Goal: Task Accomplishment & Management: Complete application form

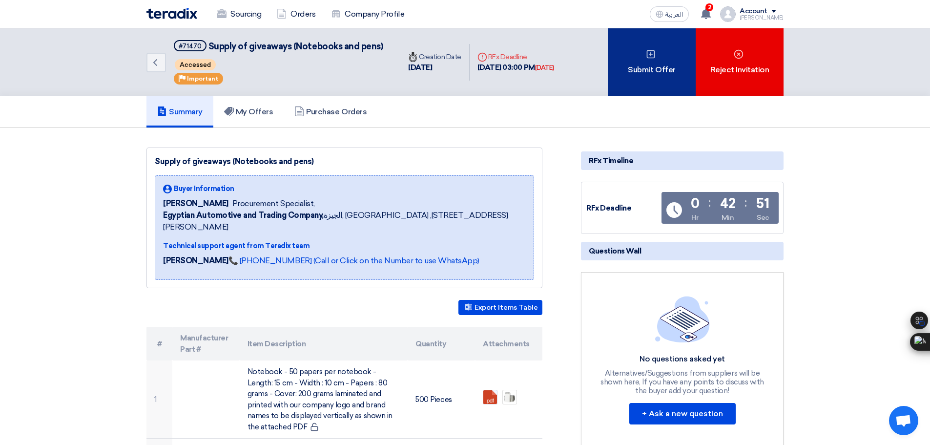
drag, startPoint x: 501, startPoint y: 318, endPoint x: 642, endPoint y: 43, distance: 309.5
click at [642, 43] on div "Submit Offer" at bounding box center [652, 62] width 88 height 68
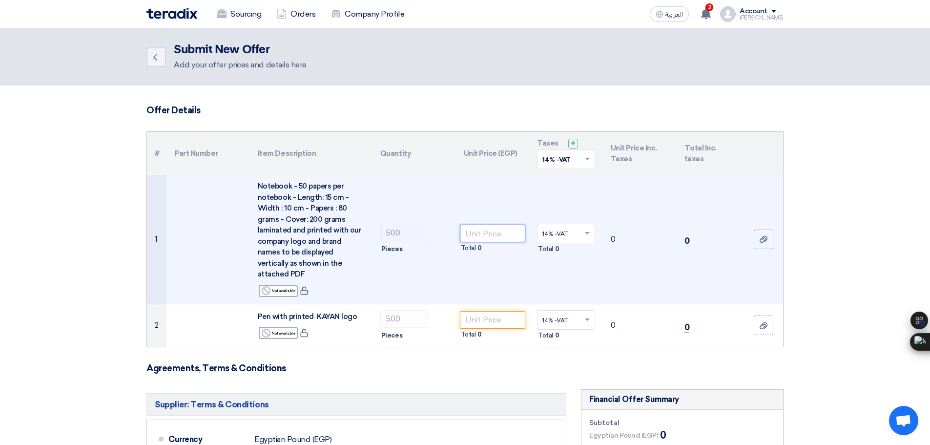
click at [499, 228] on input "number" at bounding box center [493, 233] width 66 height 18
type input "5"
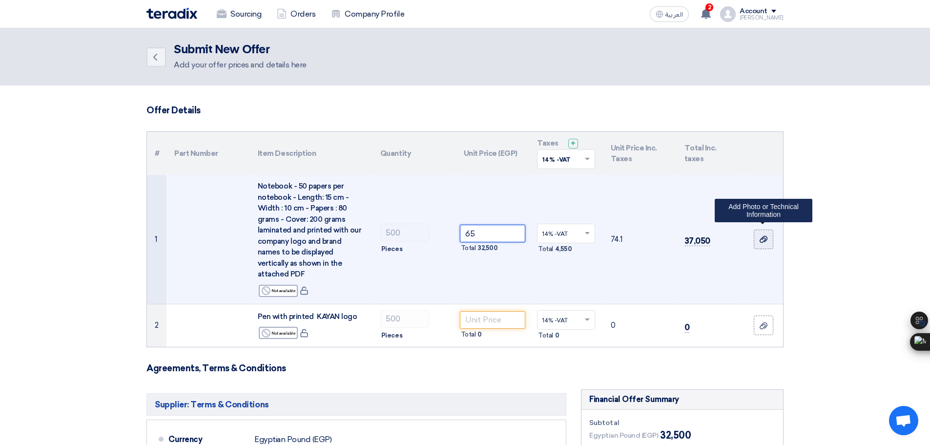
type input "65"
click at [762, 237] on use at bounding box center [763, 239] width 8 height 7
click at [0, 0] on input "file" at bounding box center [0, 0] width 0 height 0
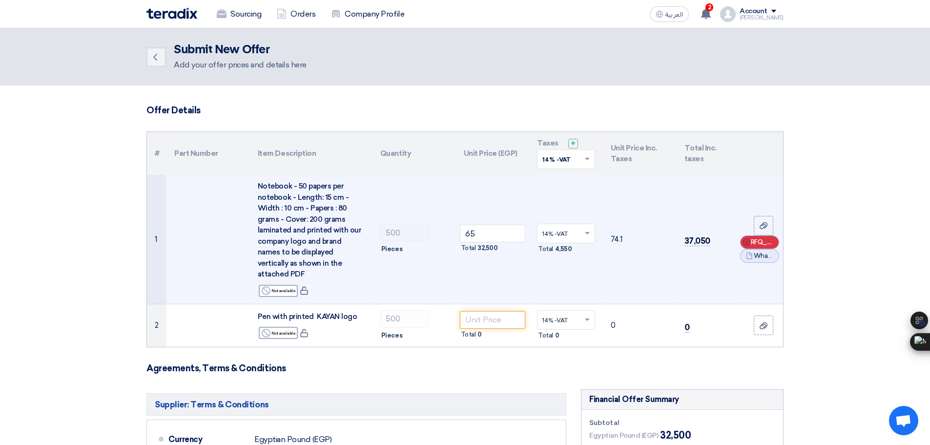
click at [750, 242] on div "Cancel RFQ_STEP1.ITEMS_DELETE_BTN" at bounding box center [759, 242] width 38 height 13
click at [0, 0] on div "Cancel RFQ_STEP1.ITEMS_DELETE_BTN" at bounding box center [0, 0] width 0 height 0
click at [761, 241] on label at bounding box center [763, 239] width 20 height 20
click at [0, 0] on input "file" at bounding box center [0, 0] width 0 height 0
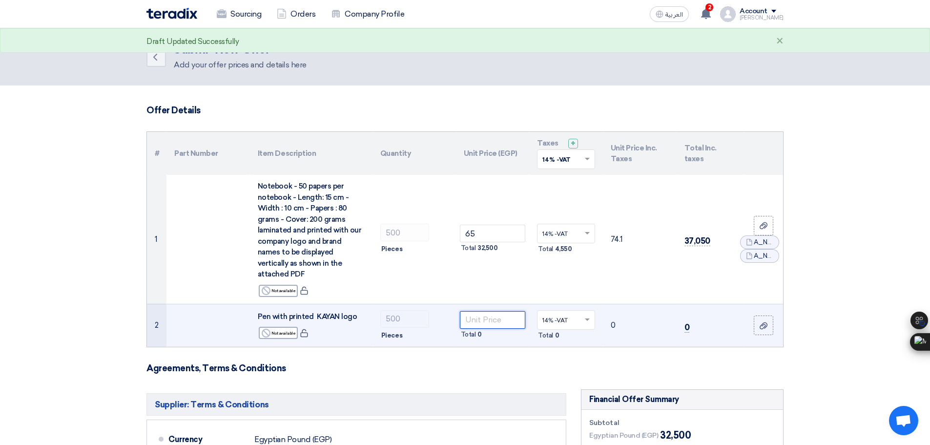
click at [498, 312] on input "number" at bounding box center [493, 320] width 66 height 18
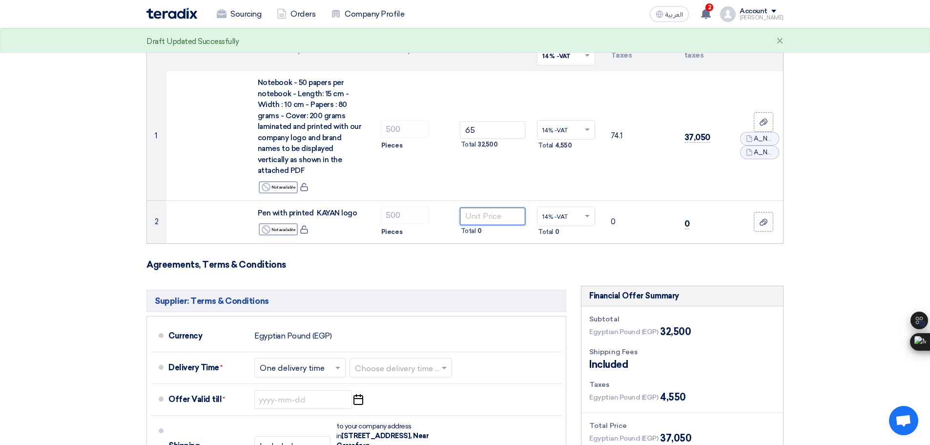
scroll to position [107, 0]
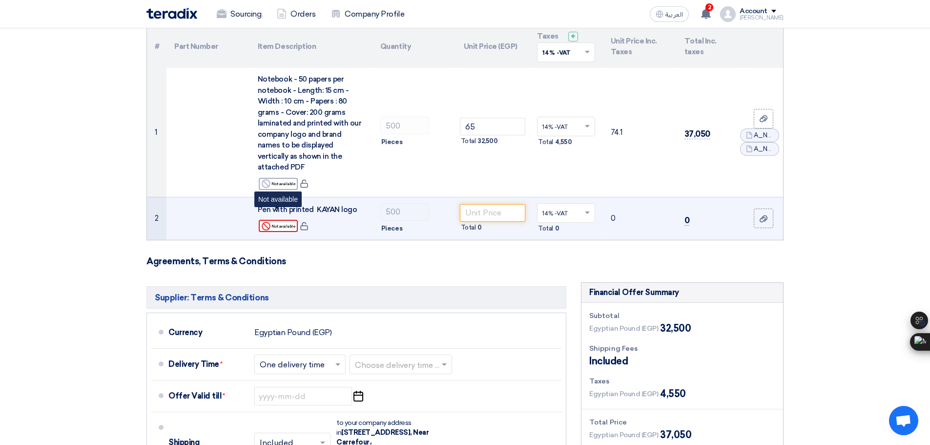
click at [287, 220] on div "Reject Not available" at bounding box center [278, 226] width 39 height 12
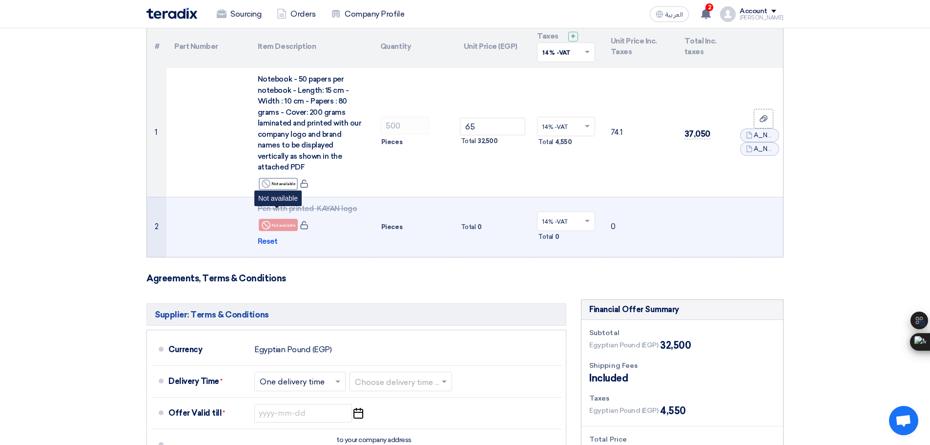
click at [287, 219] on div "Reject Not available" at bounding box center [278, 225] width 39 height 12
click at [273, 236] on span "Reset" at bounding box center [268, 241] width 20 height 11
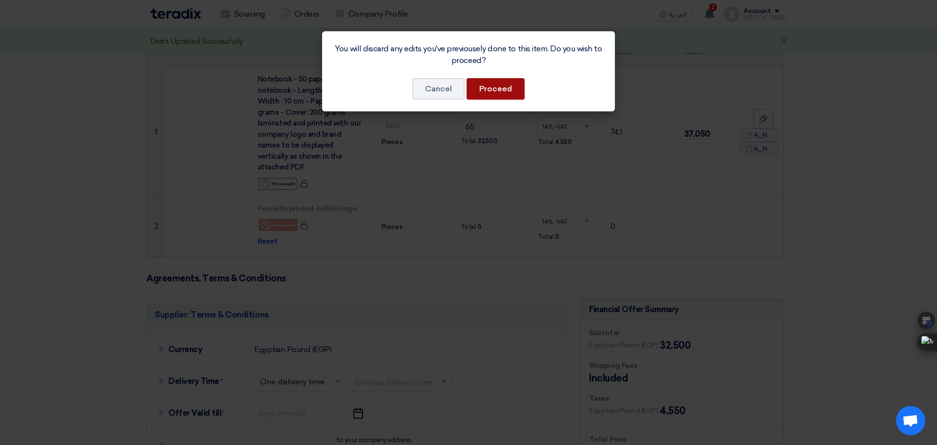
click at [511, 86] on button "Proceed" at bounding box center [495, 88] width 58 height 21
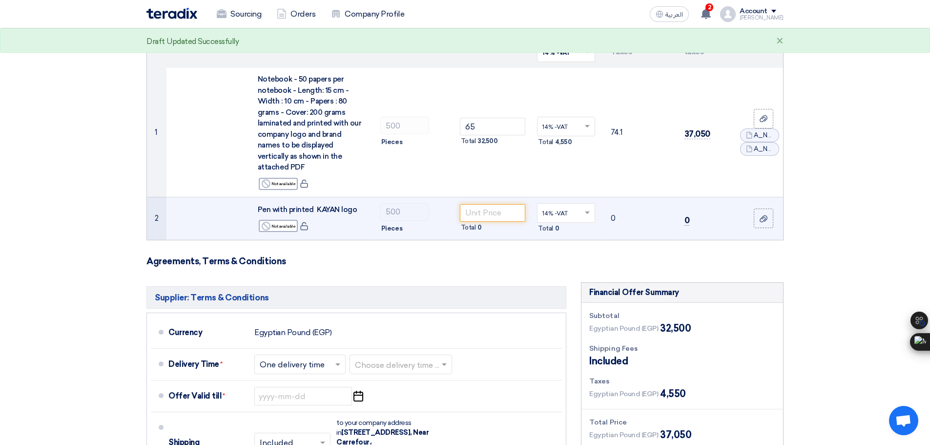
click at [415, 210] on td "500 Pieces" at bounding box center [413, 218] width 83 height 43
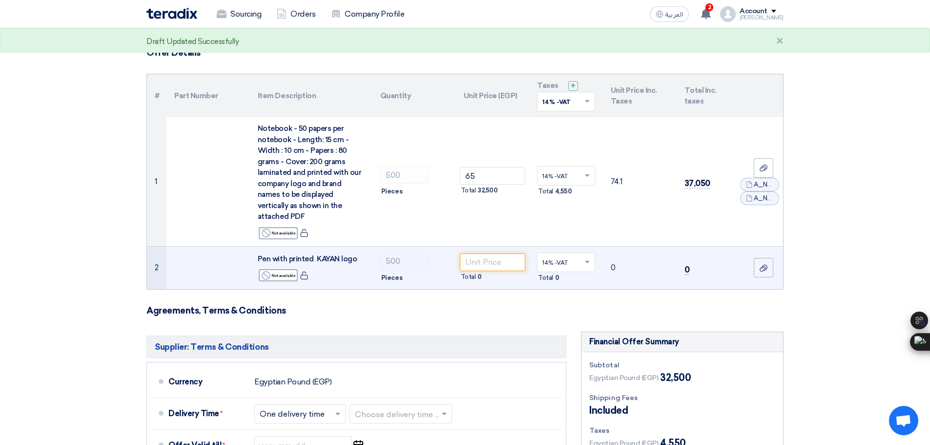
scroll to position [57, 0]
click at [343, 255] on span "Pen with printed KAYAN logo" at bounding box center [308, 259] width 100 height 9
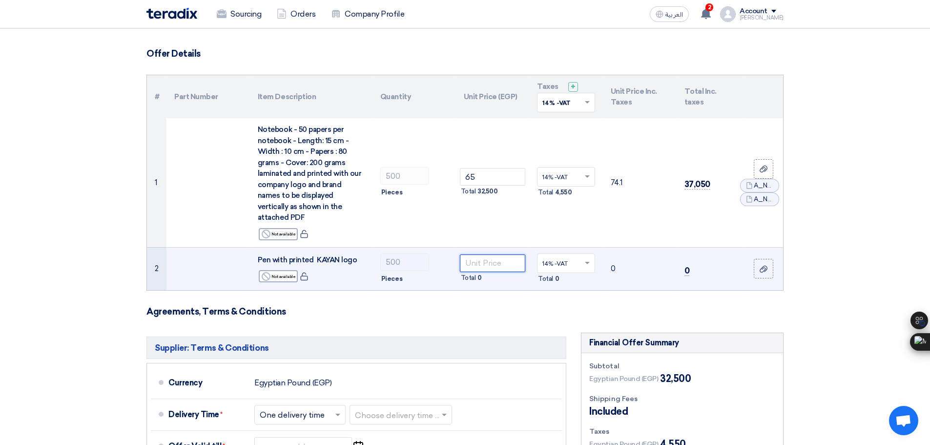
click at [507, 257] on input "number" at bounding box center [493, 263] width 66 height 18
click at [687, 265] on span "0" at bounding box center [686, 270] width 5 height 10
click at [503, 254] on input "number" at bounding box center [493, 263] width 66 height 18
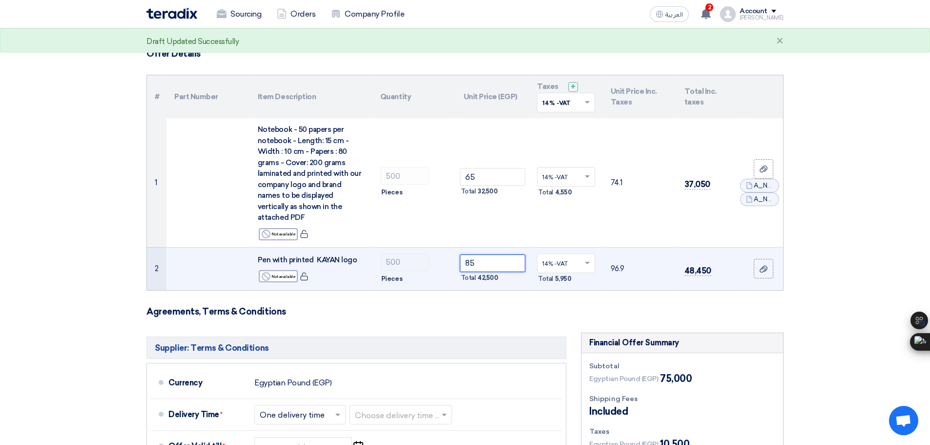
type input "8"
type input "55"
click at [694, 265] on span "31,350" at bounding box center [696, 270] width 24 height 10
click at [764, 265] on use at bounding box center [763, 268] width 8 height 7
click at [0, 0] on input "file" at bounding box center [0, 0] width 0 height 0
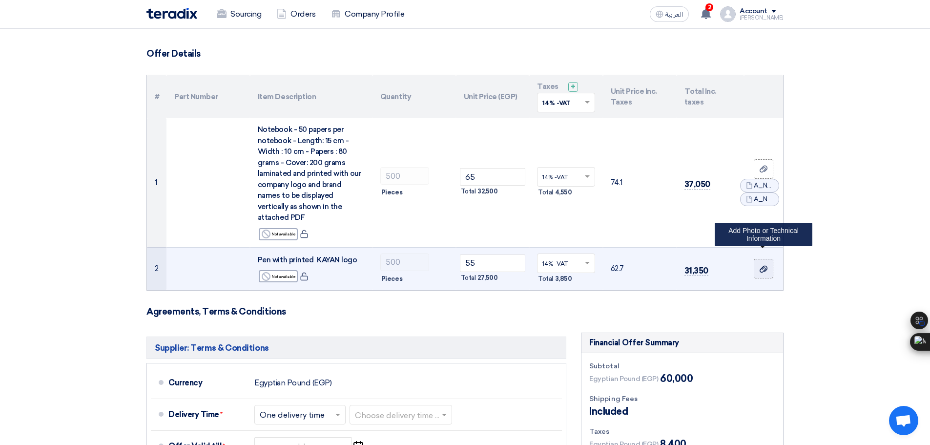
click at [765, 264] on label at bounding box center [763, 269] width 20 height 20
click at [0, 0] on input "file" at bounding box center [0, 0] width 0 height 0
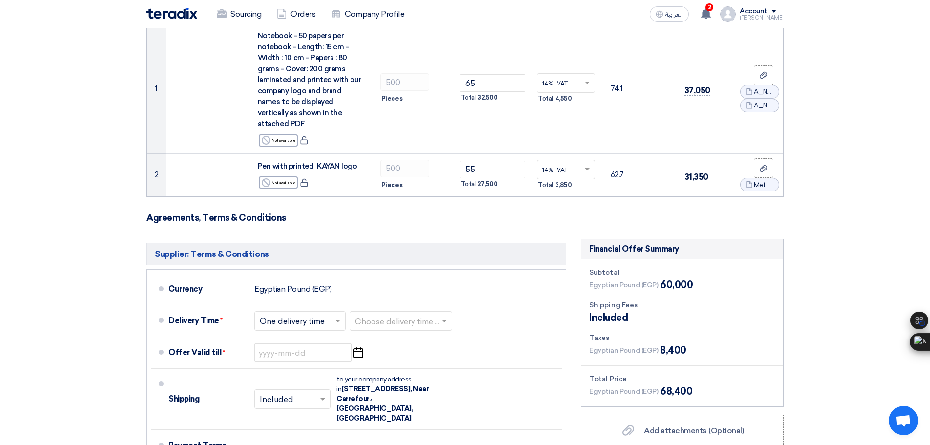
scroll to position [152, 0]
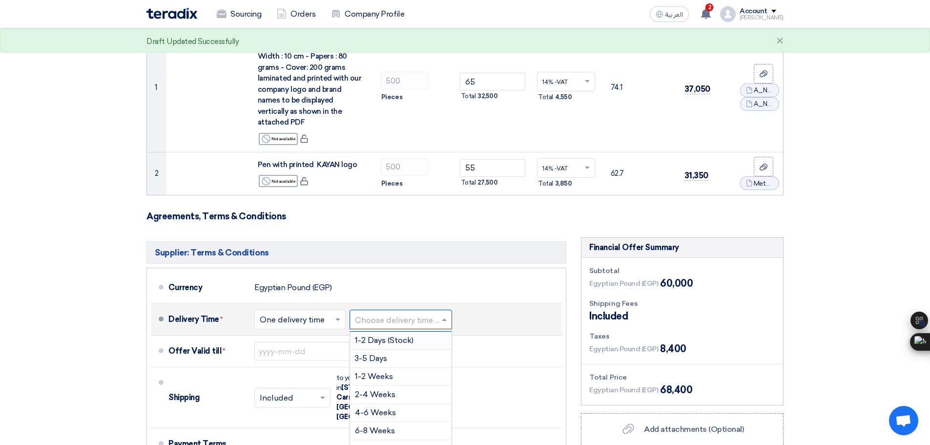
click at [422, 313] on input "text" at bounding box center [401, 320] width 93 height 14
click at [393, 331] on div "1-2 Weeks" at bounding box center [400, 340] width 101 height 18
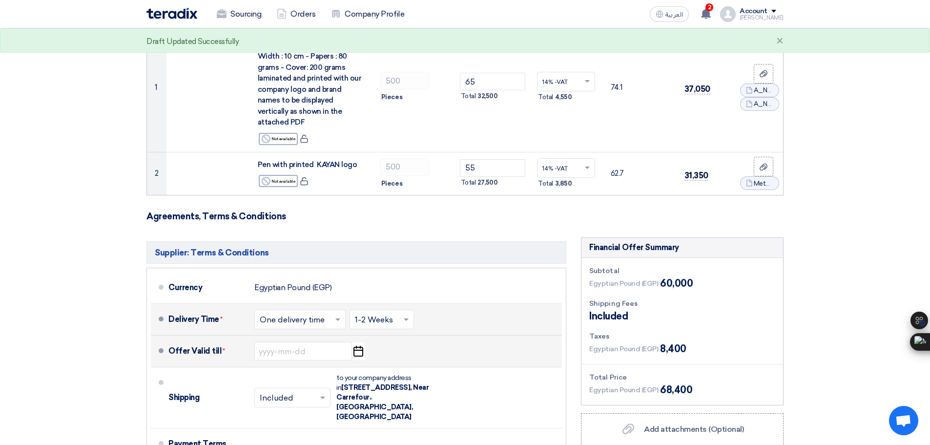
click at [355, 342] on icon "Pick a date" at bounding box center [357, 351] width 13 height 18
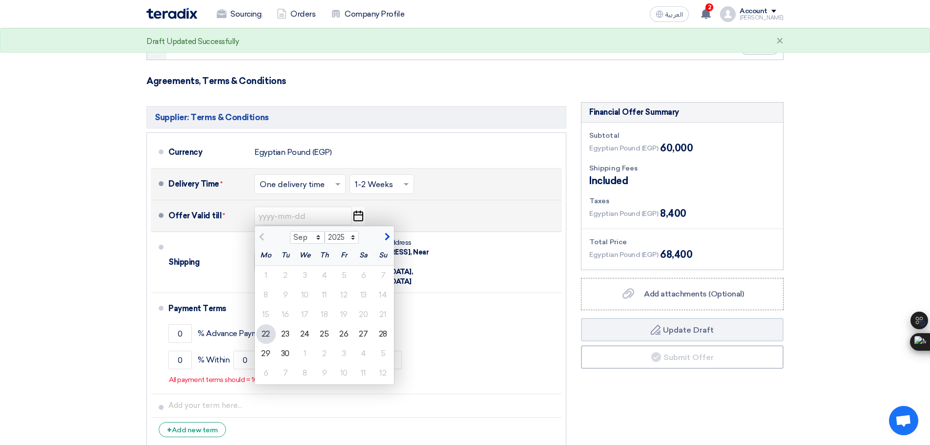
scroll to position [290, 0]
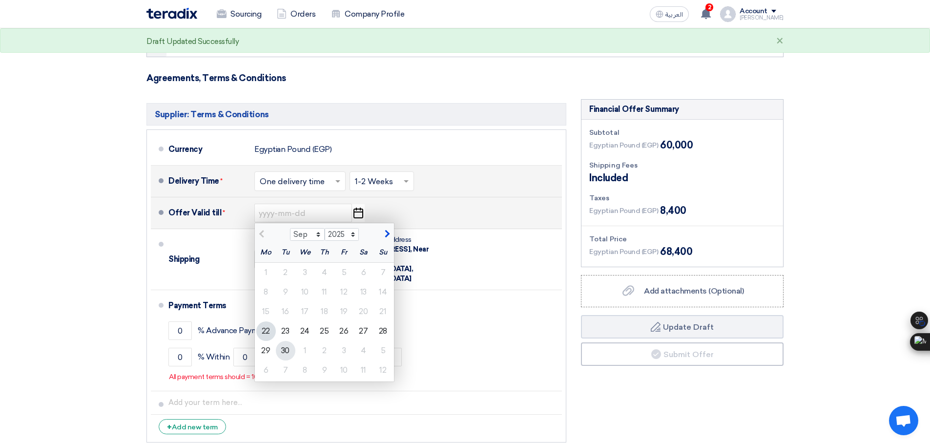
click at [289, 341] on div "30" at bounding box center [286, 351] width 20 height 20
type input "[DATE]"
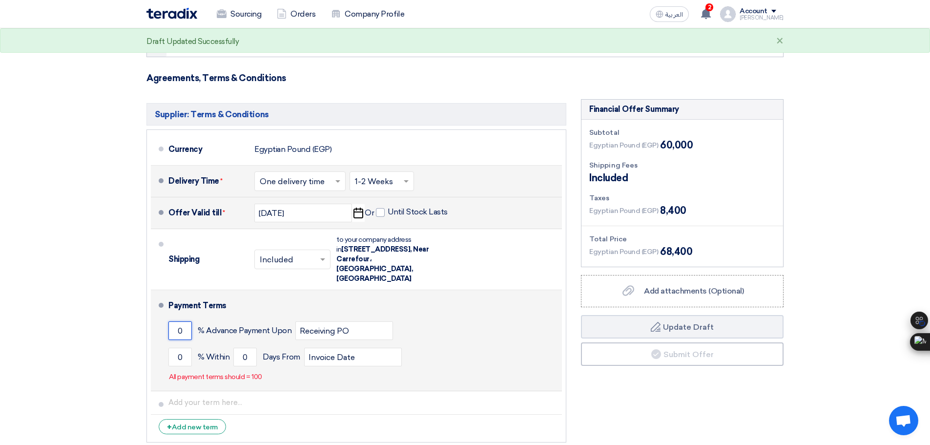
click at [182, 321] on input "0" at bounding box center [179, 330] width 23 height 19
type input "50"
click at [182, 347] on input "0" at bounding box center [179, 356] width 23 height 19
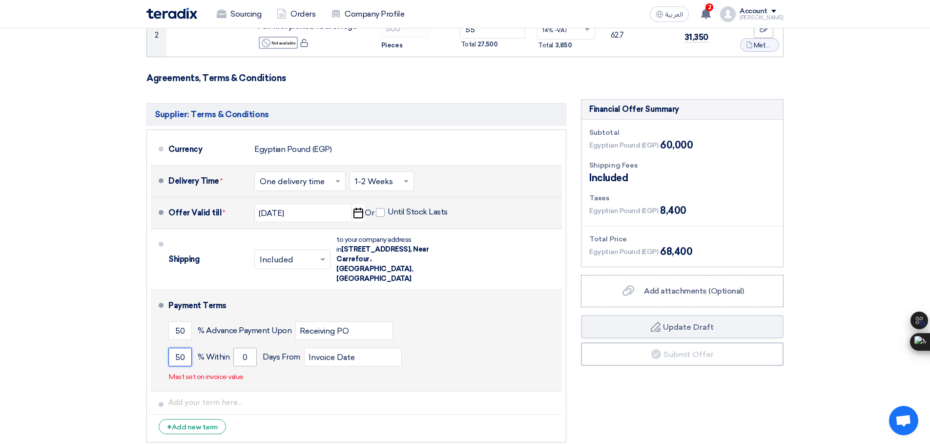
type input "50"
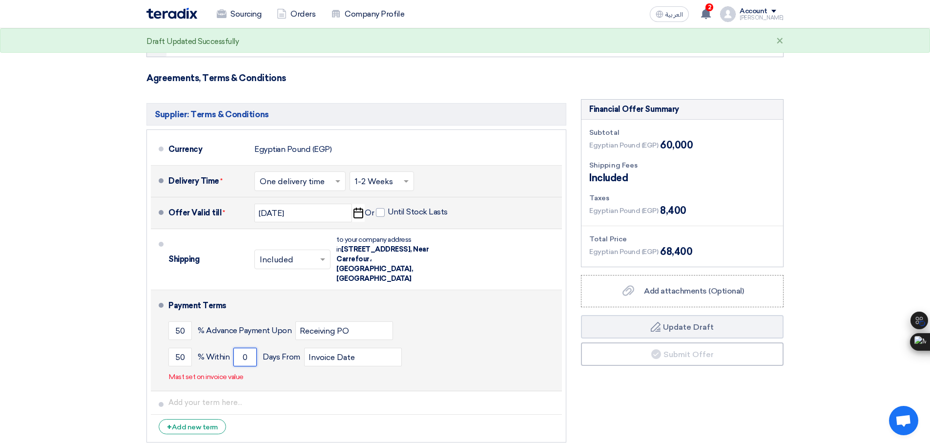
click at [250, 347] on input "0" at bounding box center [244, 356] width 23 height 19
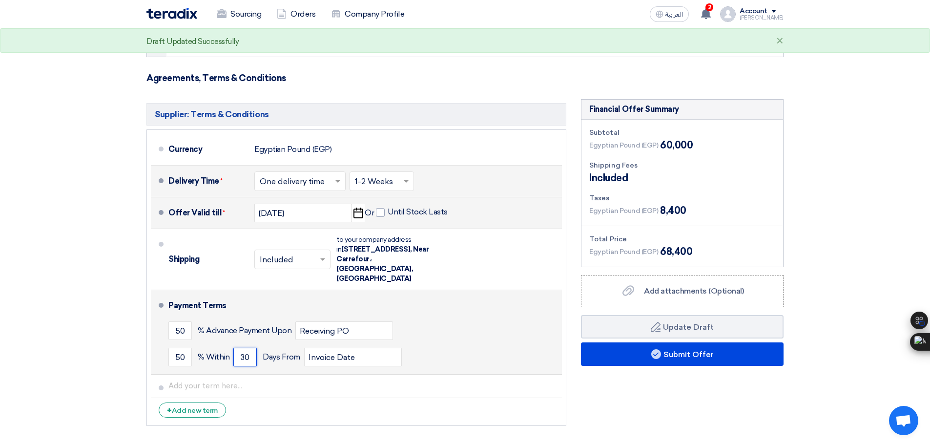
type input "30"
click at [477, 317] on div "50 % Advance Payment Upon Receiving PO" at bounding box center [362, 330] width 389 height 26
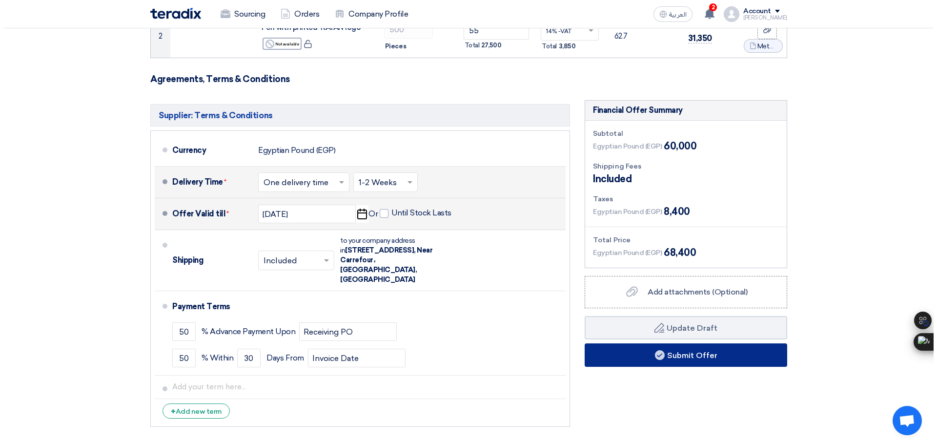
scroll to position [296, 0]
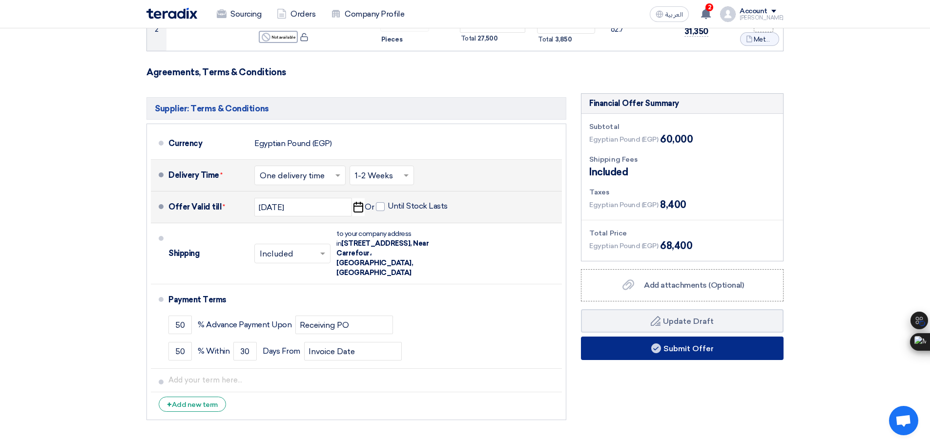
click at [651, 343] on icon at bounding box center [656, 348] width 10 height 10
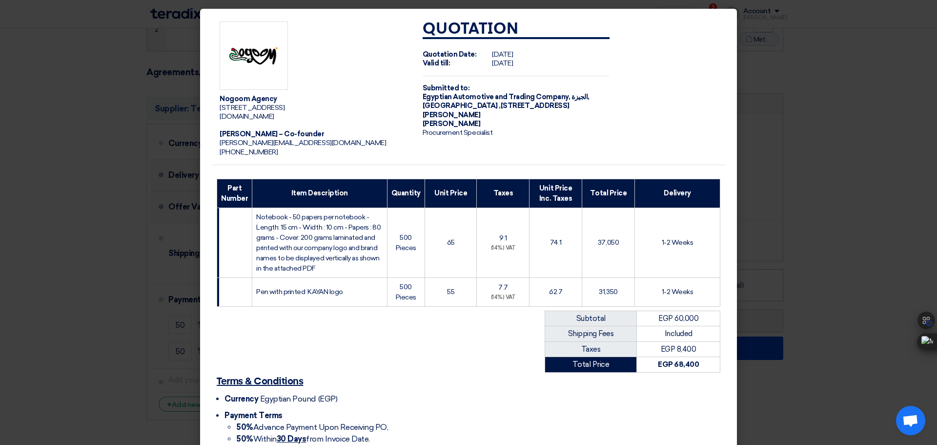
scroll to position [90, 0]
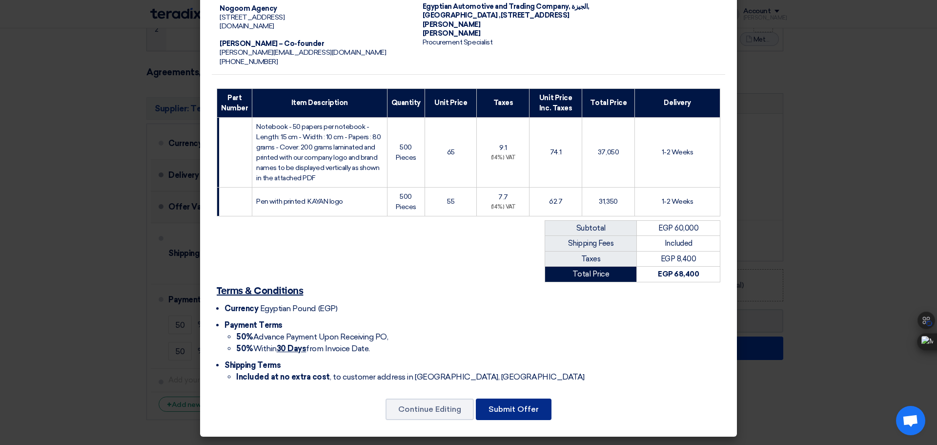
click at [501, 411] on button "Submit Offer" at bounding box center [514, 408] width 76 height 21
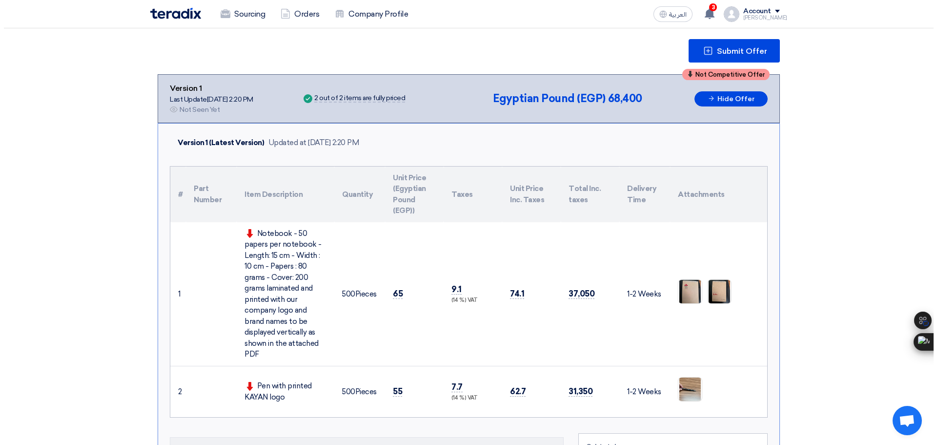
scroll to position [97, 0]
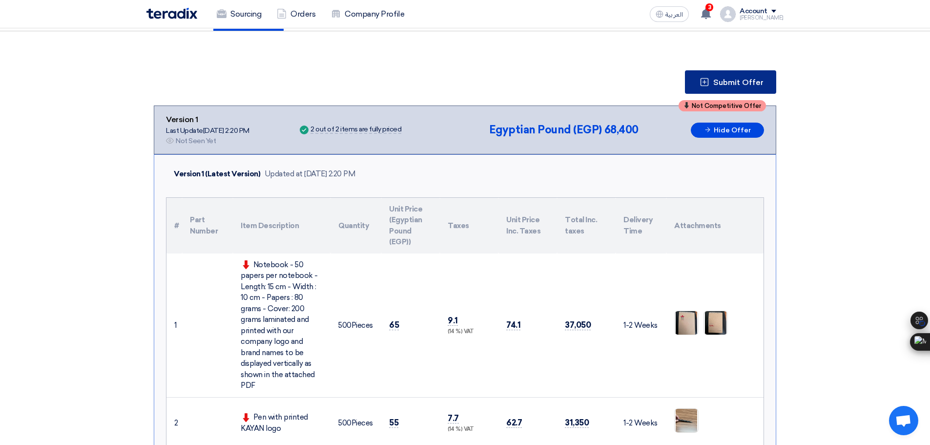
click at [727, 85] on span "Submit Offer" at bounding box center [738, 83] width 50 height 8
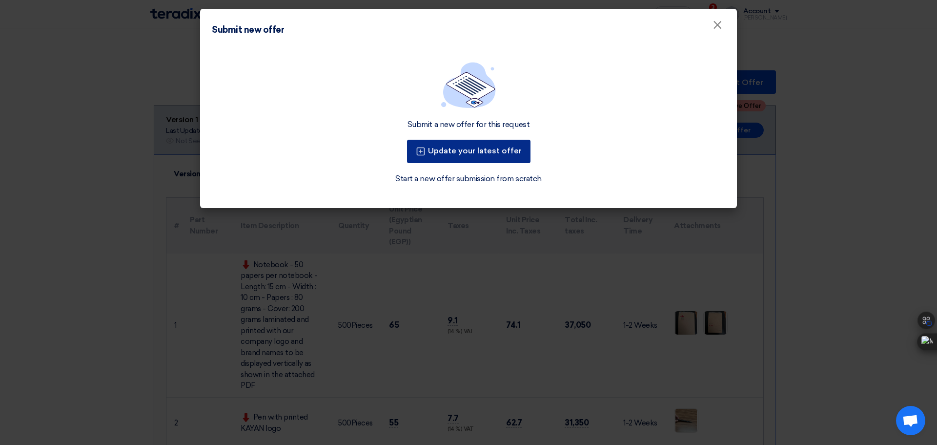
click at [474, 154] on button "Update your latest offer" at bounding box center [468, 151] width 123 height 23
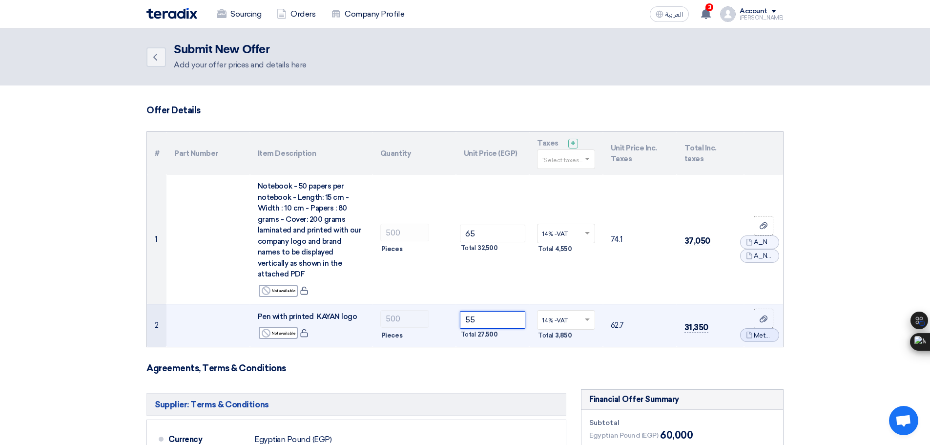
click at [478, 311] on input "55" at bounding box center [493, 320] width 66 height 18
type input "5"
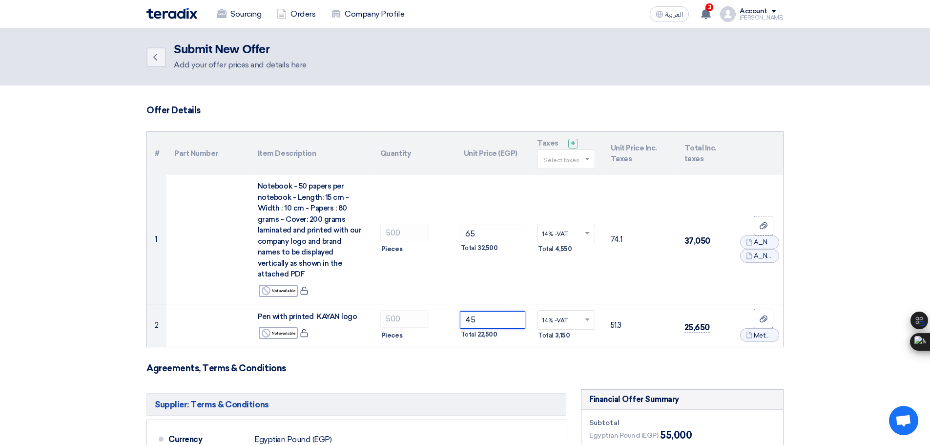
type input "45"
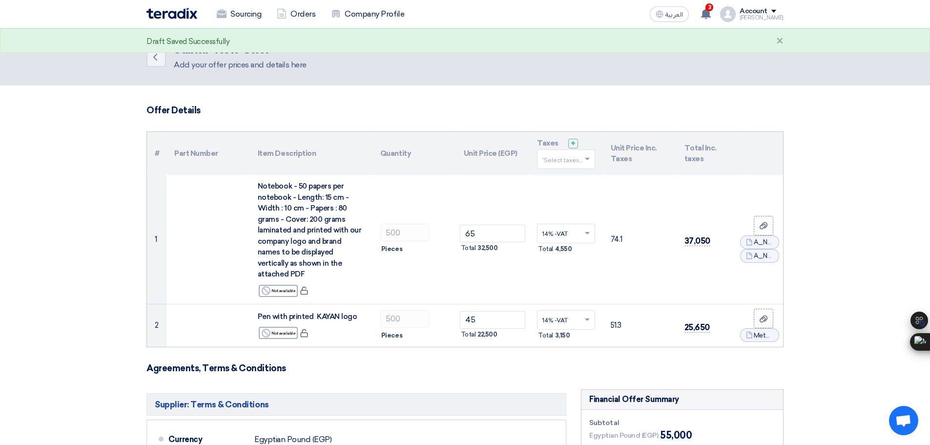
click at [625, 340] on form "Offer Details # Part Number Item Description Quantity Unit Price (EGP) Taxes + …" at bounding box center [464, 412] width 637 height 615
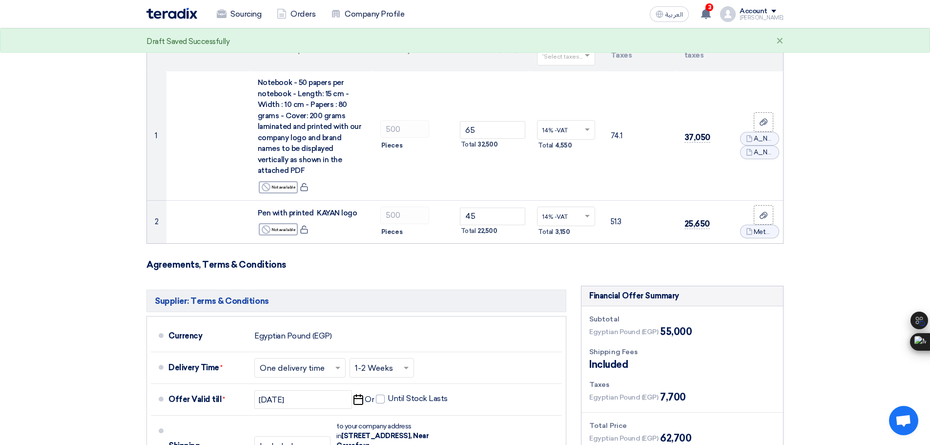
scroll to position [104, 0]
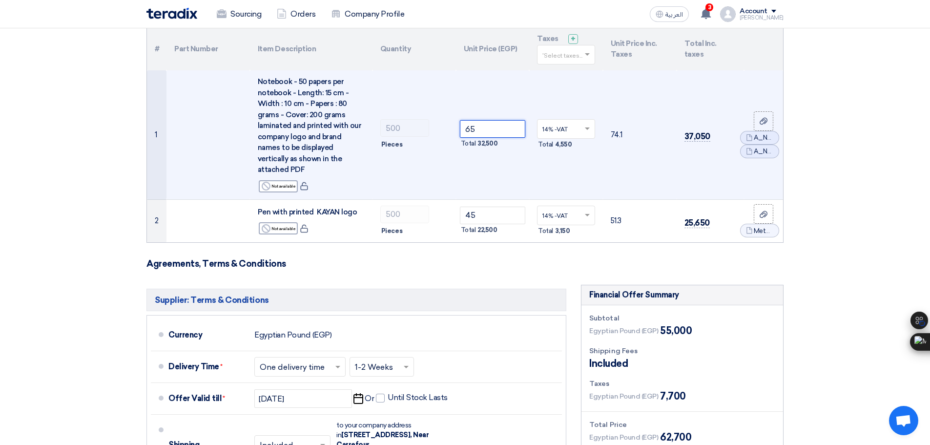
click at [487, 120] on input "65" at bounding box center [493, 129] width 66 height 18
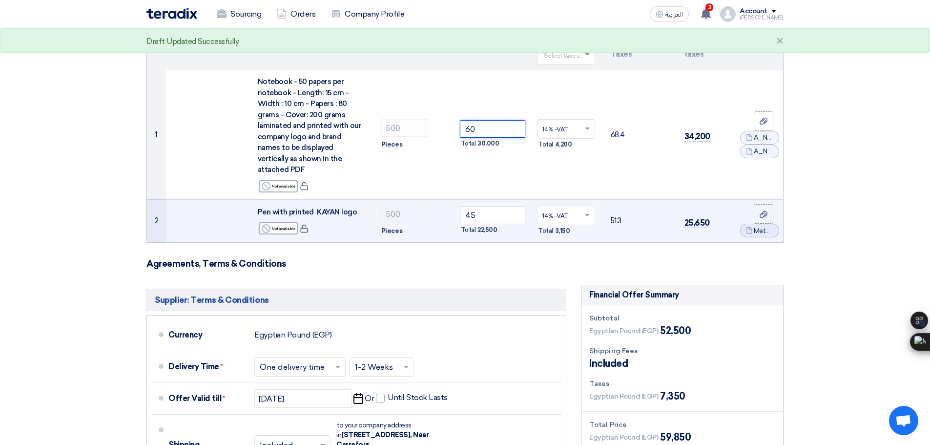
type input "60"
click at [480, 206] on input "45" at bounding box center [493, 215] width 66 height 18
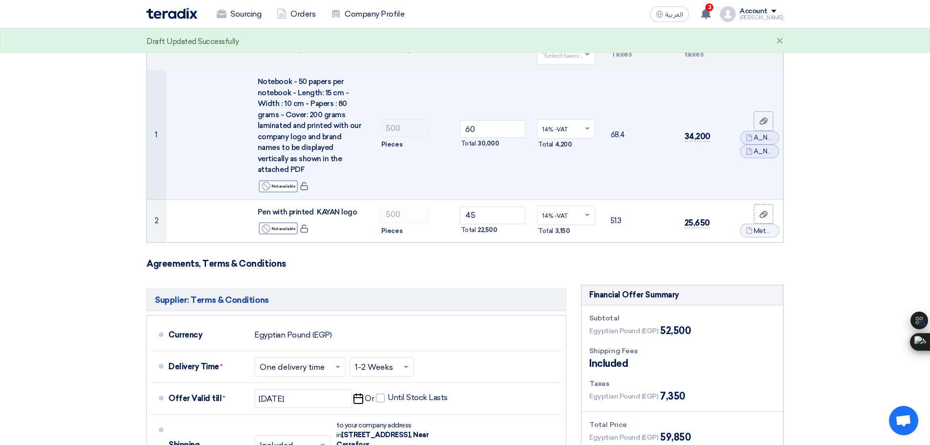
click at [563, 163] on td "14% -VAT × Total 4,200" at bounding box center [566, 134] width 74 height 129
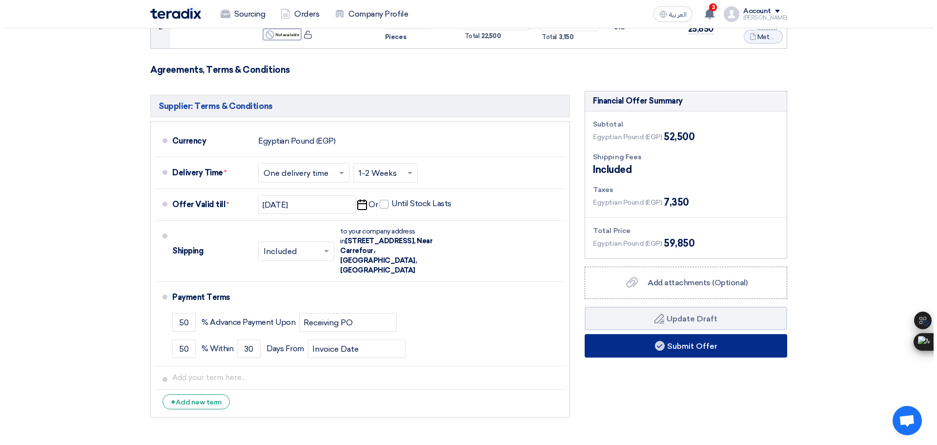
scroll to position [307, 0]
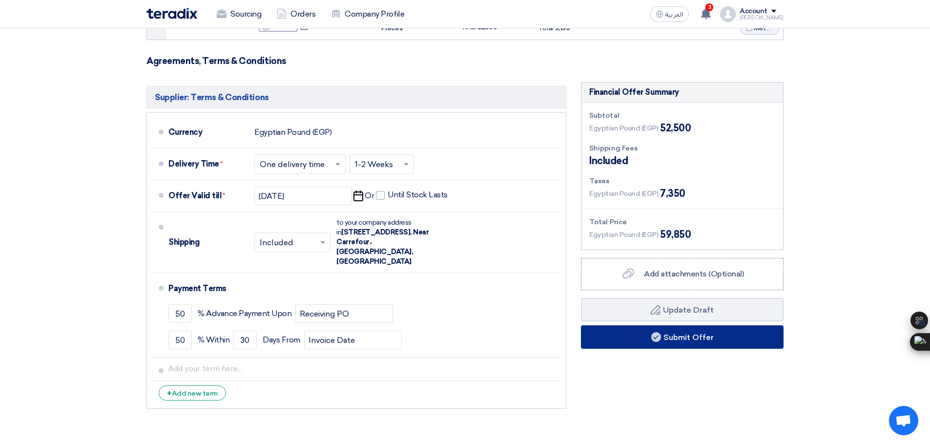
click at [657, 333] on button "Submit Offer" at bounding box center [682, 336] width 203 height 23
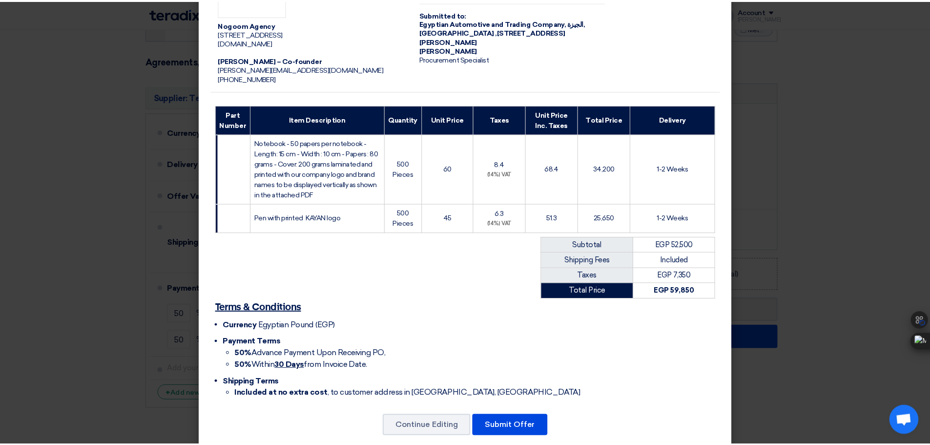
scroll to position [90, 0]
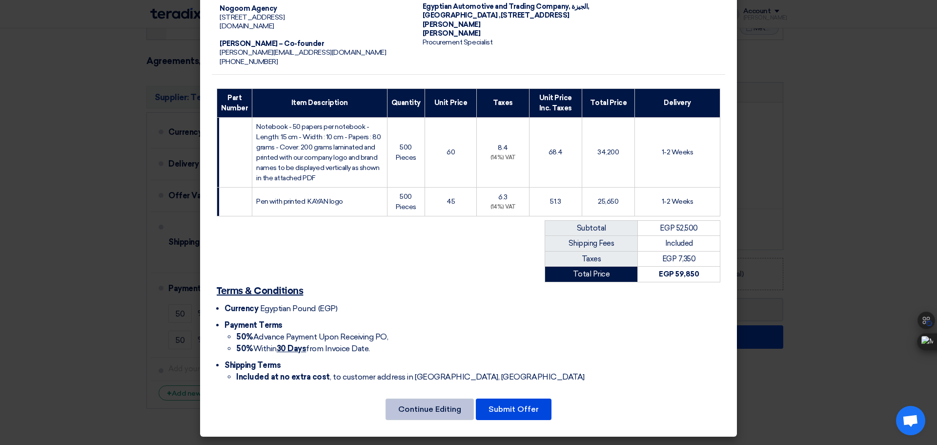
click at [445, 410] on button "Continue Editing" at bounding box center [429, 408] width 88 height 21
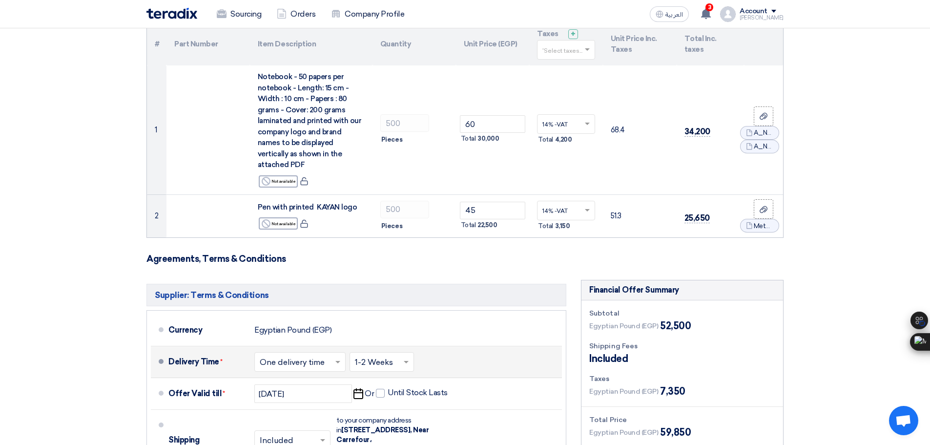
scroll to position [109, 0]
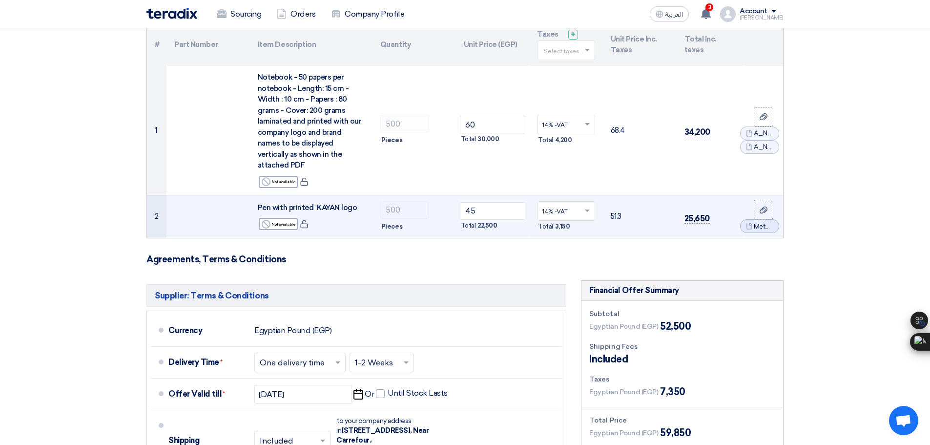
click at [492, 220] on div "Total 22,500" at bounding box center [493, 226] width 66 height 12
click at [491, 204] on input "45" at bounding box center [493, 211] width 66 height 18
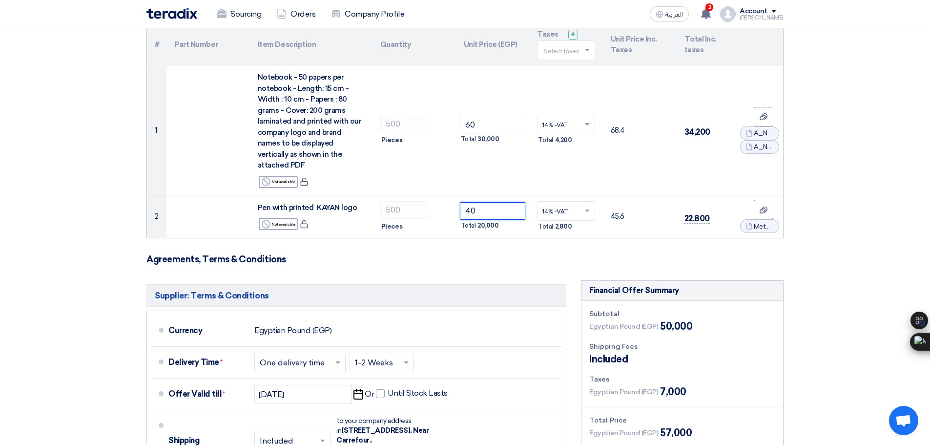
type input "40"
click at [781, 254] on h3 "Agreements, Terms & Conditions" at bounding box center [464, 259] width 637 height 11
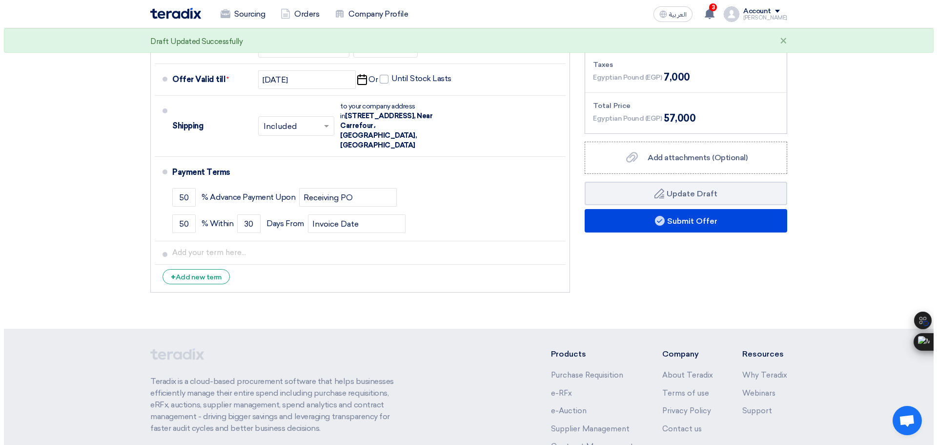
scroll to position [431, 0]
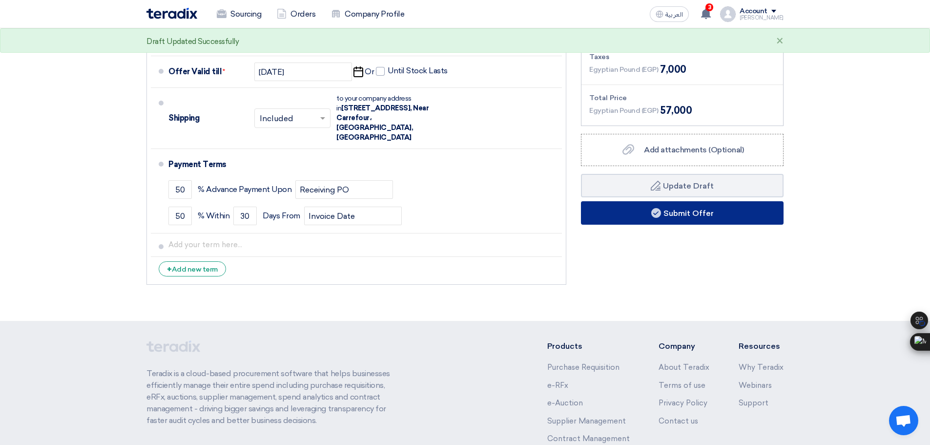
click at [677, 207] on button "Submit Offer" at bounding box center [682, 212] width 203 height 23
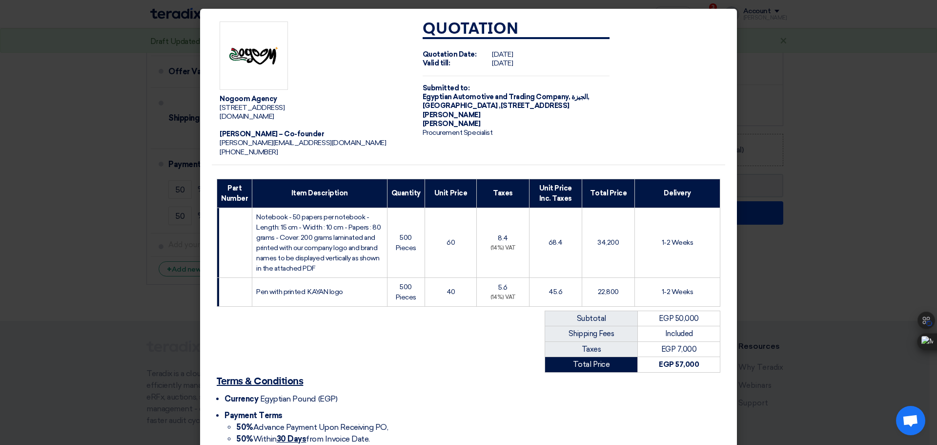
scroll to position [90, 0]
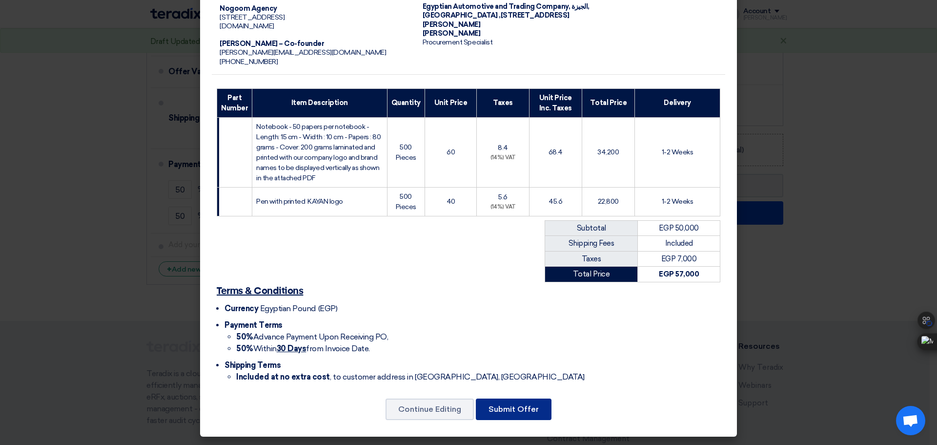
click at [525, 411] on button "Submit Offer" at bounding box center [514, 408] width 76 height 21
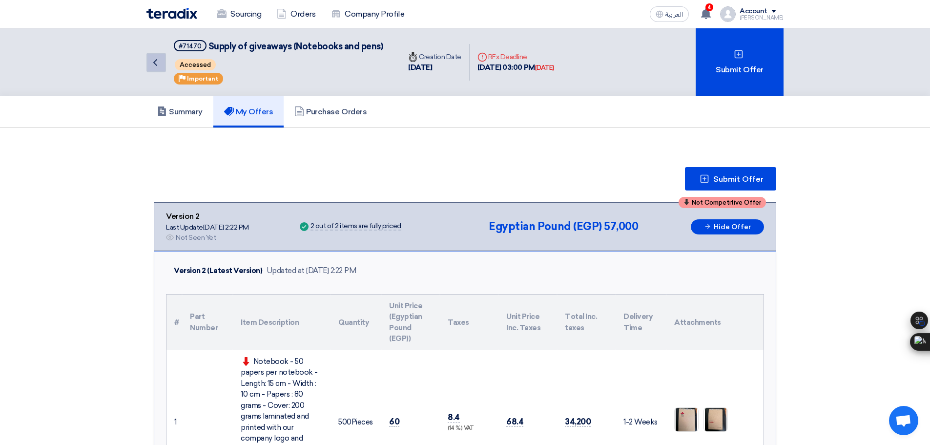
click at [158, 65] on icon "Back" at bounding box center [155, 63] width 12 height 12
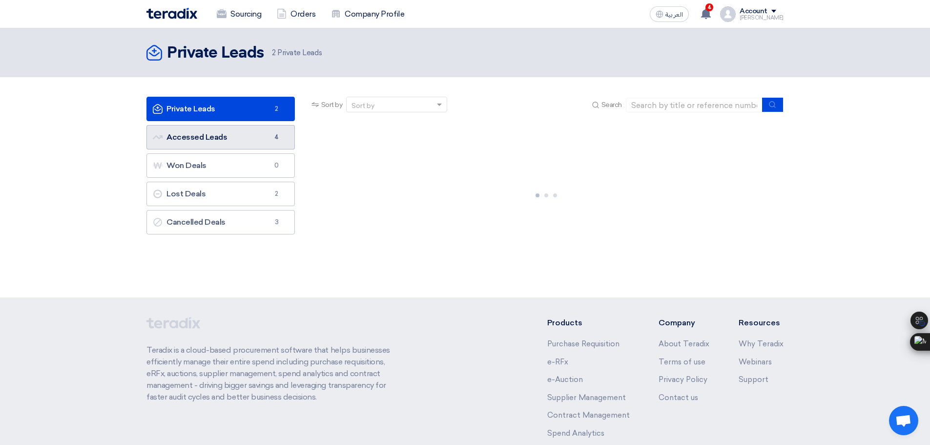
click at [255, 141] on link "Accessed Leads Accessed Leads 4" at bounding box center [220, 137] width 148 height 24
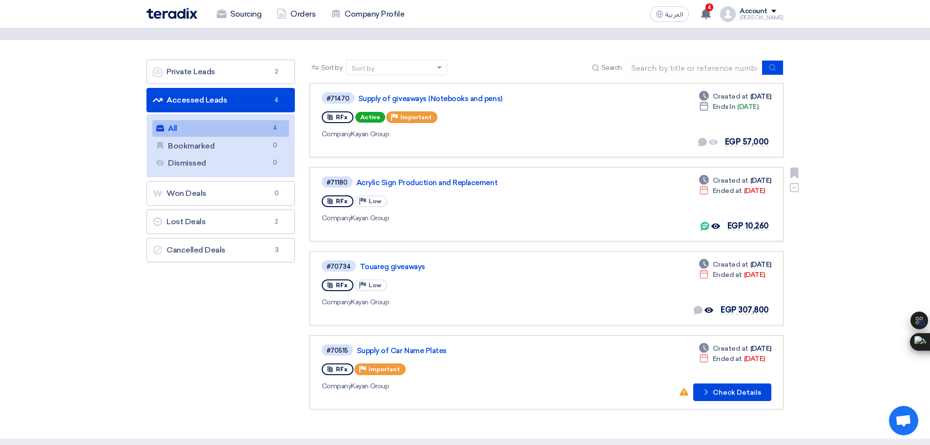
scroll to position [41, 0]
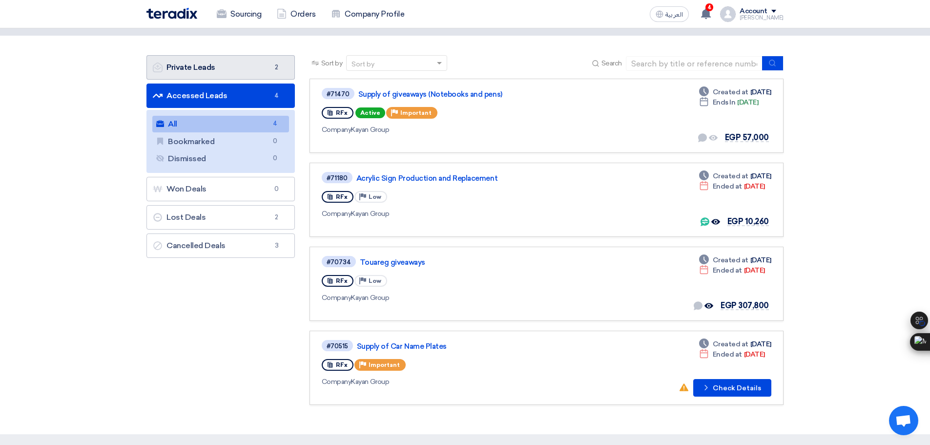
click at [226, 67] on link "Private Leads Private Leads 2" at bounding box center [220, 67] width 148 height 24
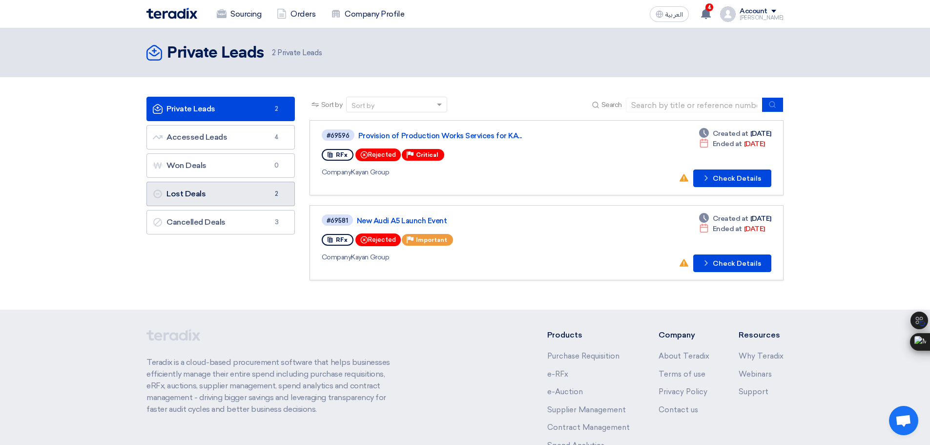
click at [244, 196] on link "Lost Deals Lost Deals 2" at bounding box center [220, 194] width 148 height 24
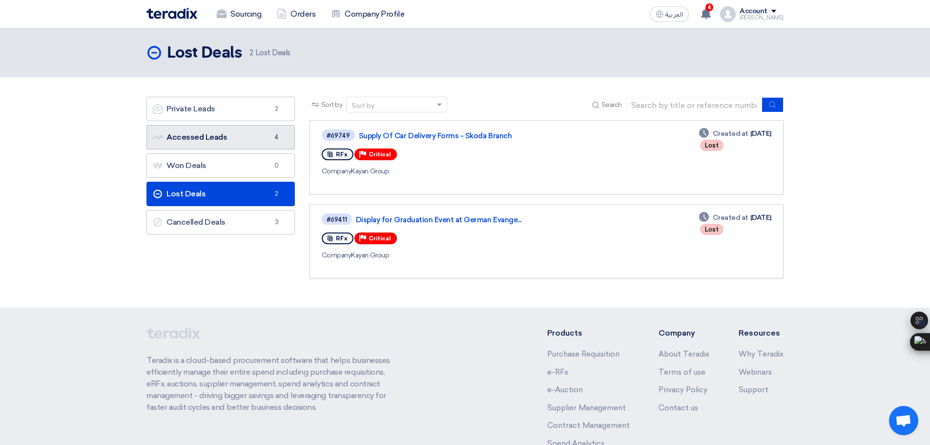
click at [236, 129] on link "Accessed Leads Accessed Leads 4" at bounding box center [220, 137] width 148 height 24
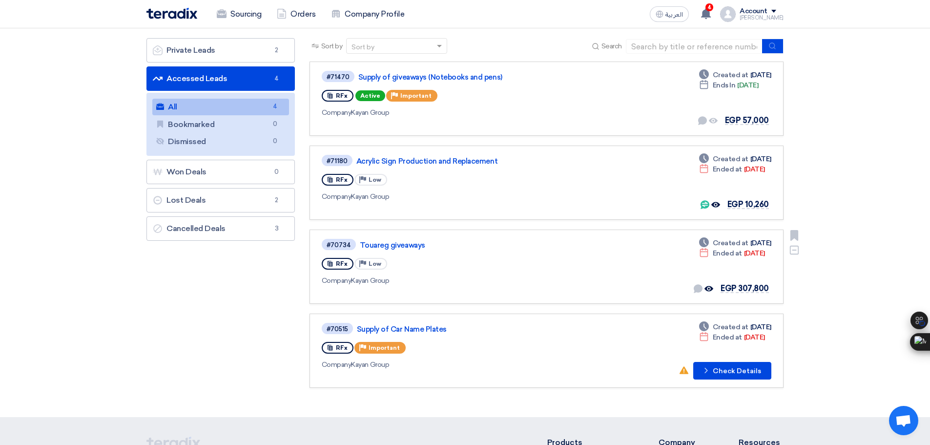
scroll to position [58, 0]
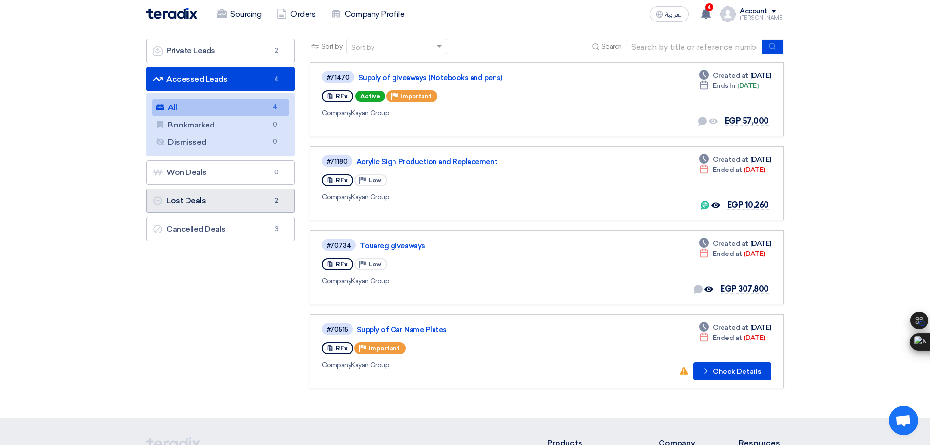
click at [219, 208] on link "Lost Deals Lost Deals 2" at bounding box center [220, 200] width 148 height 24
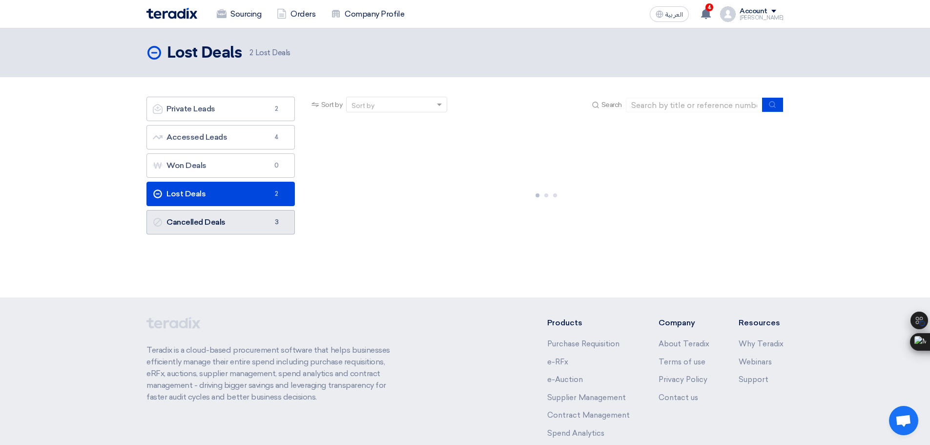
click at [220, 225] on link "Cancelled Deals Cancelled Deals 3" at bounding box center [220, 222] width 148 height 24
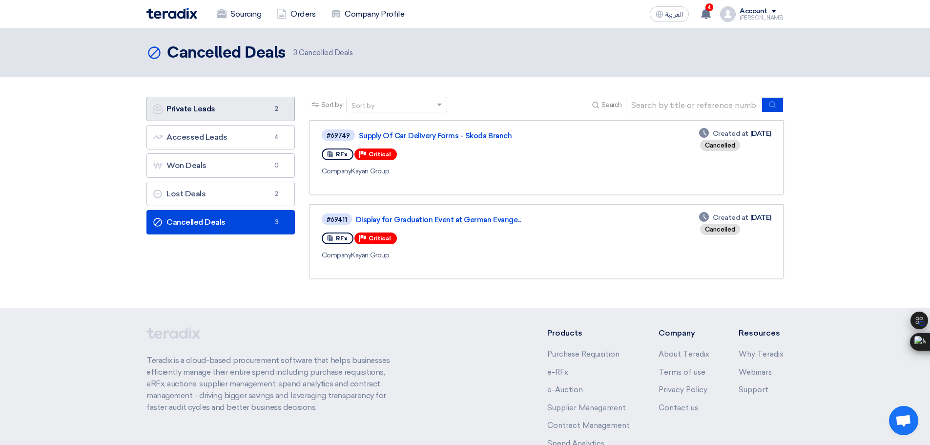
click at [222, 115] on link "Private Leads Private Leads 2" at bounding box center [220, 109] width 148 height 24
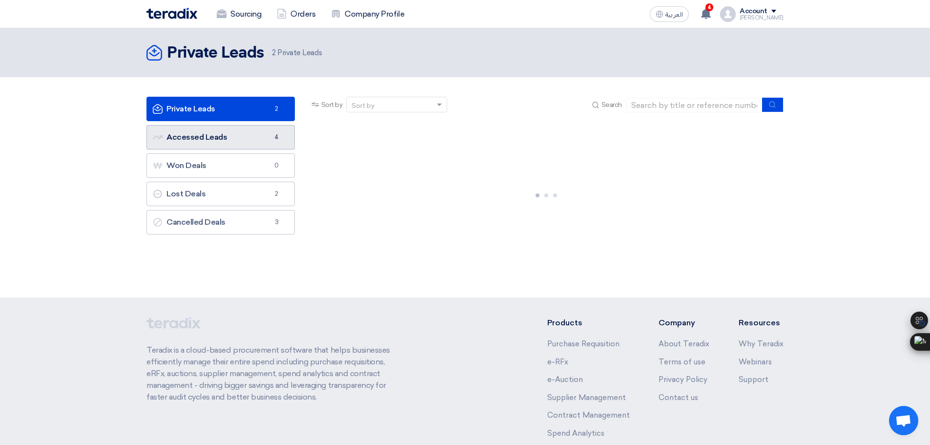
click at [225, 131] on link "Accessed Leads Accessed Leads 4" at bounding box center [220, 137] width 148 height 24
